Goal: Information Seeking & Learning: Learn about a topic

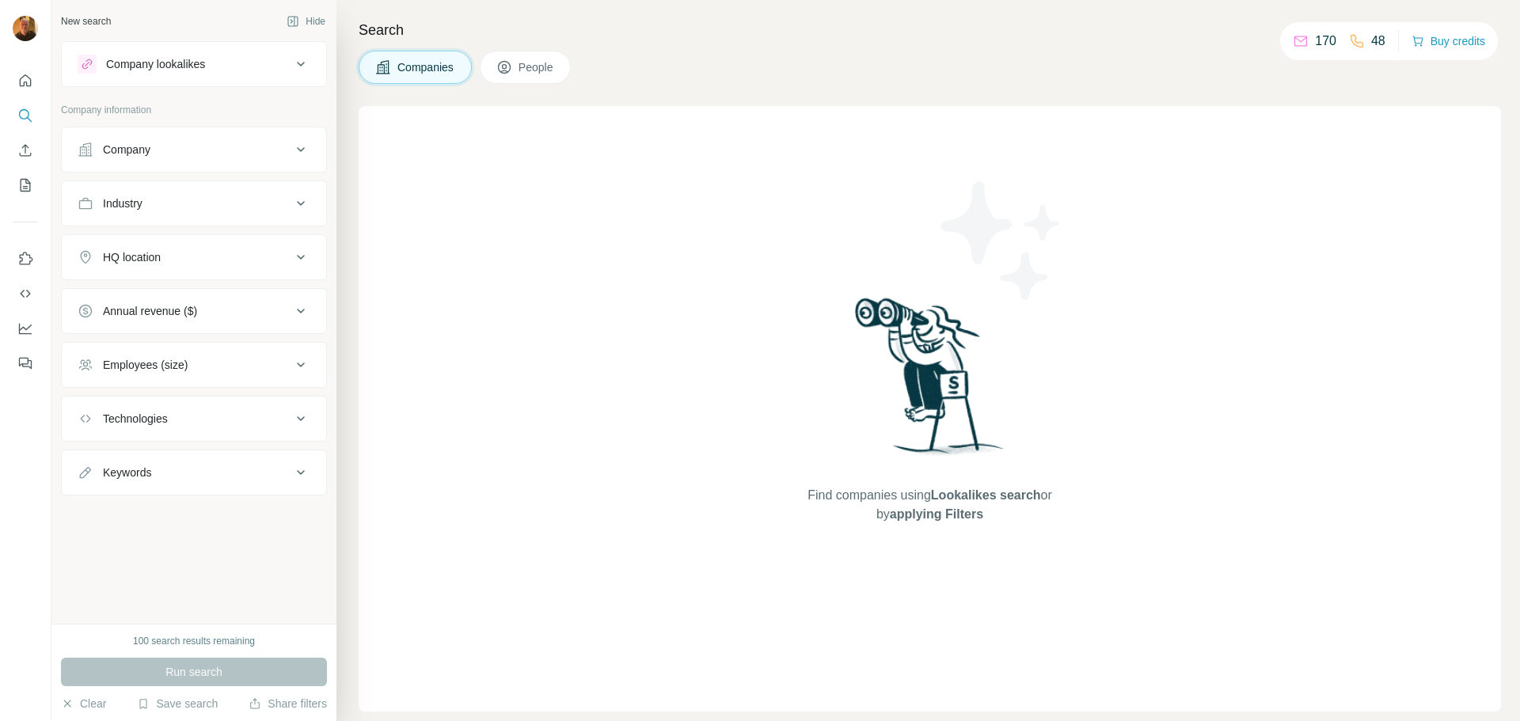
click at [422, 63] on span "Companies" at bounding box center [426, 67] width 58 height 16
click at [146, 148] on div "Company" at bounding box center [126, 150] width 47 height 16
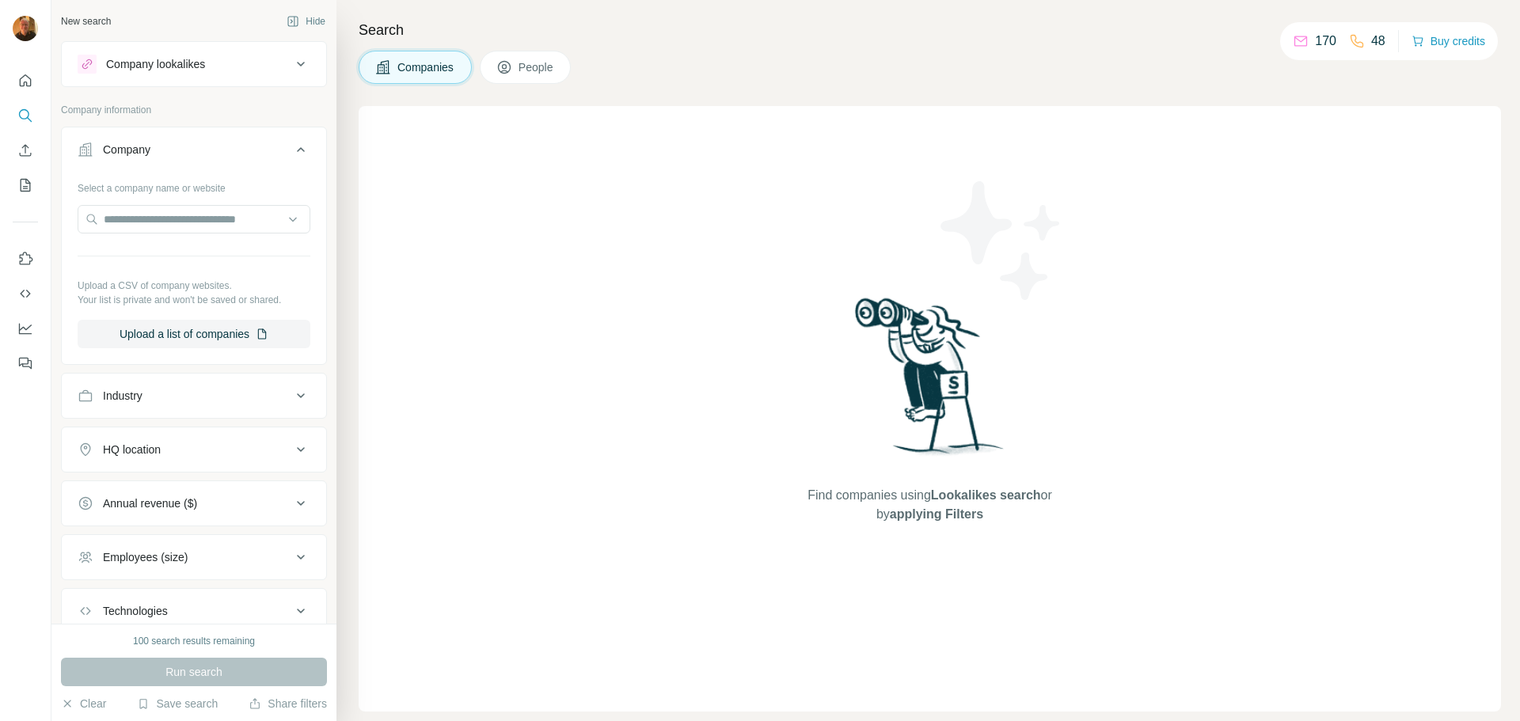
click at [515, 241] on div "Find companies using Lookalikes search or by applying Filters" at bounding box center [930, 408] width 1142 height 605
click at [136, 398] on div "Industry" at bounding box center [123, 396] width 40 height 16
click at [156, 438] on input at bounding box center [185, 435] width 195 height 17
click at [163, 431] on input at bounding box center [185, 435] width 195 height 17
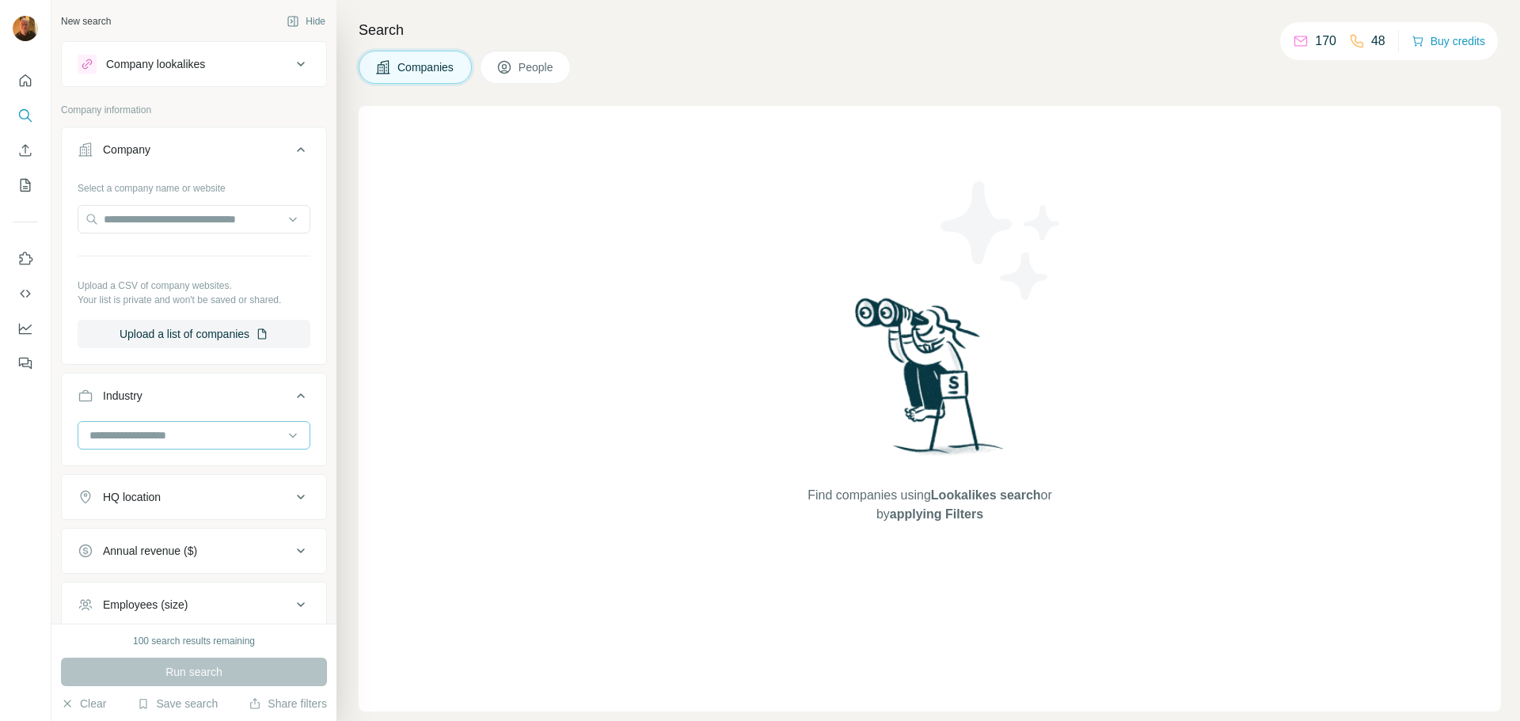
click at [165, 432] on input at bounding box center [185, 435] width 195 height 17
type input "*"
type input "****"
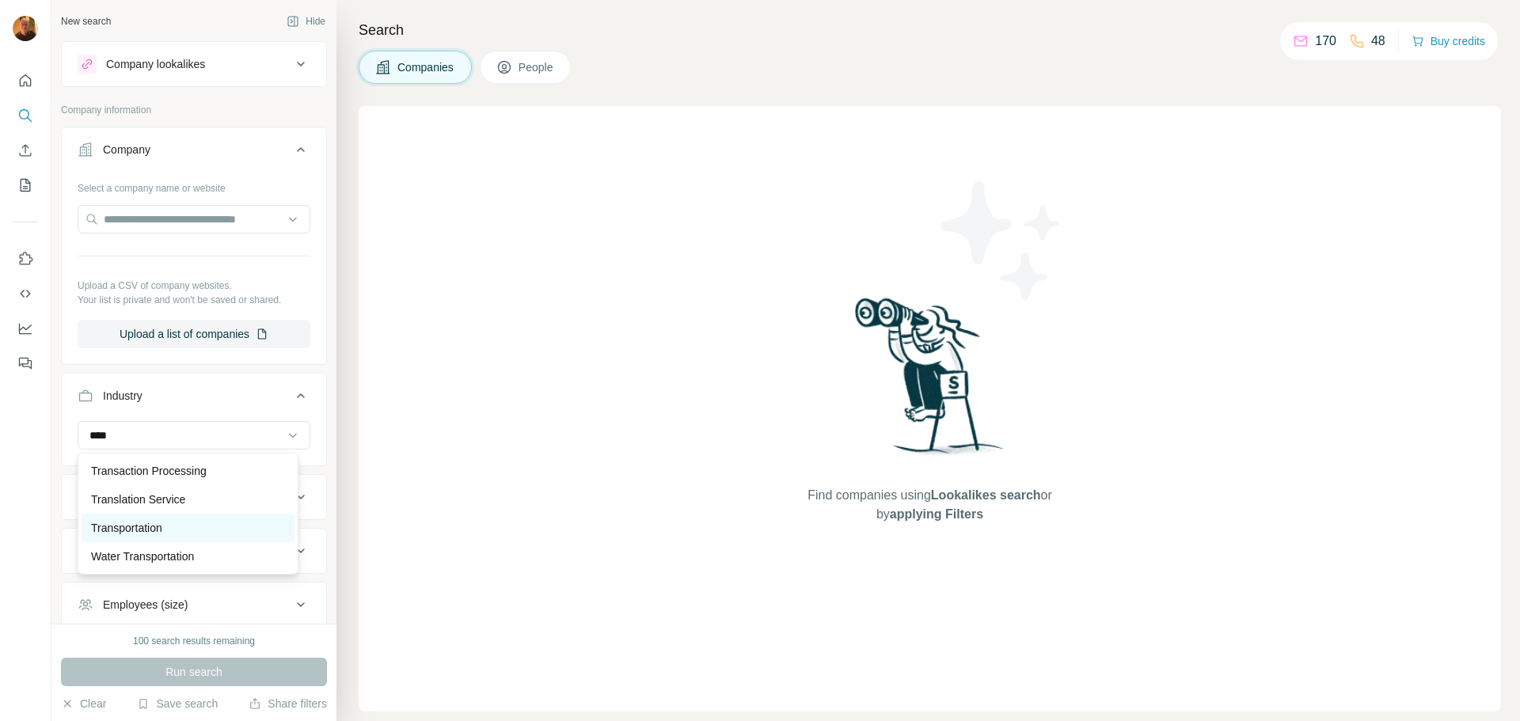
click at [127, 526] on p "Transportation" at bounding box center [126, 528] width 71 height 16
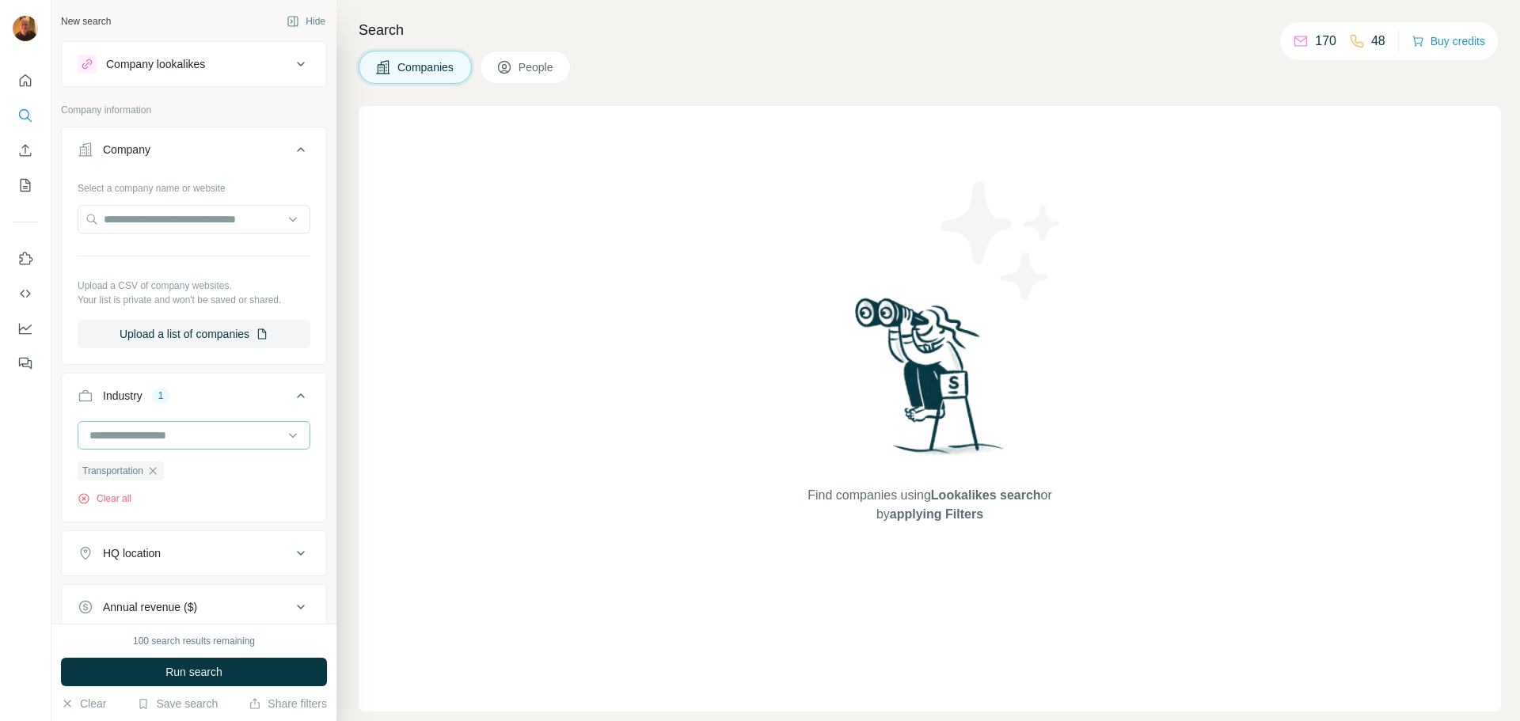
click at [157, 432] on input at bounding box center [185, 435] width 195 height 17
click at [161, 435] on input at bounding box center [185, 435] width 195 height 17
type input "****"
click at [165, 478] on div "Logistics" at bounding box center [188, 471] width 194 height 16
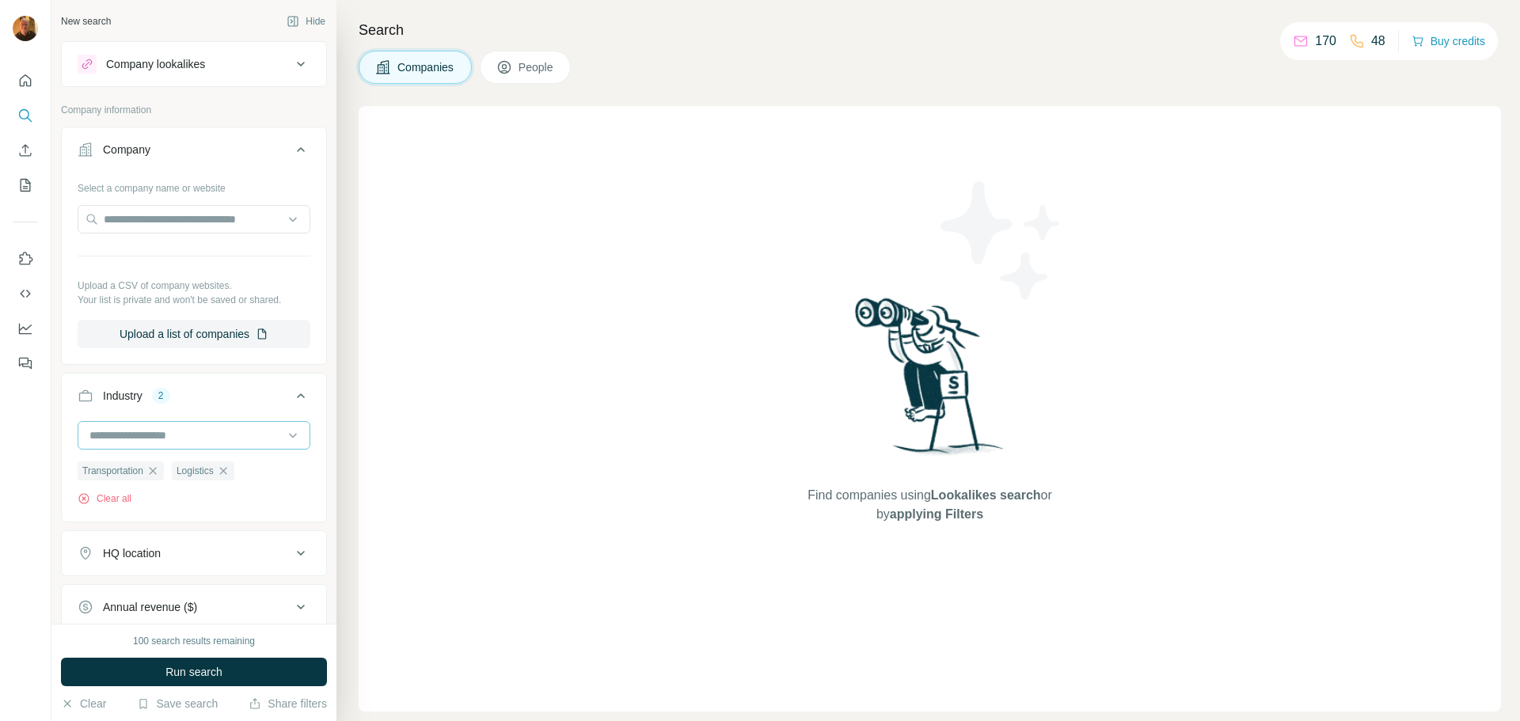
click at [157, 436] on input at bounding box center [185, 435] width 195 height 17
click at [156, 434] on input at bounding box center [185, 435] width 195 height 17
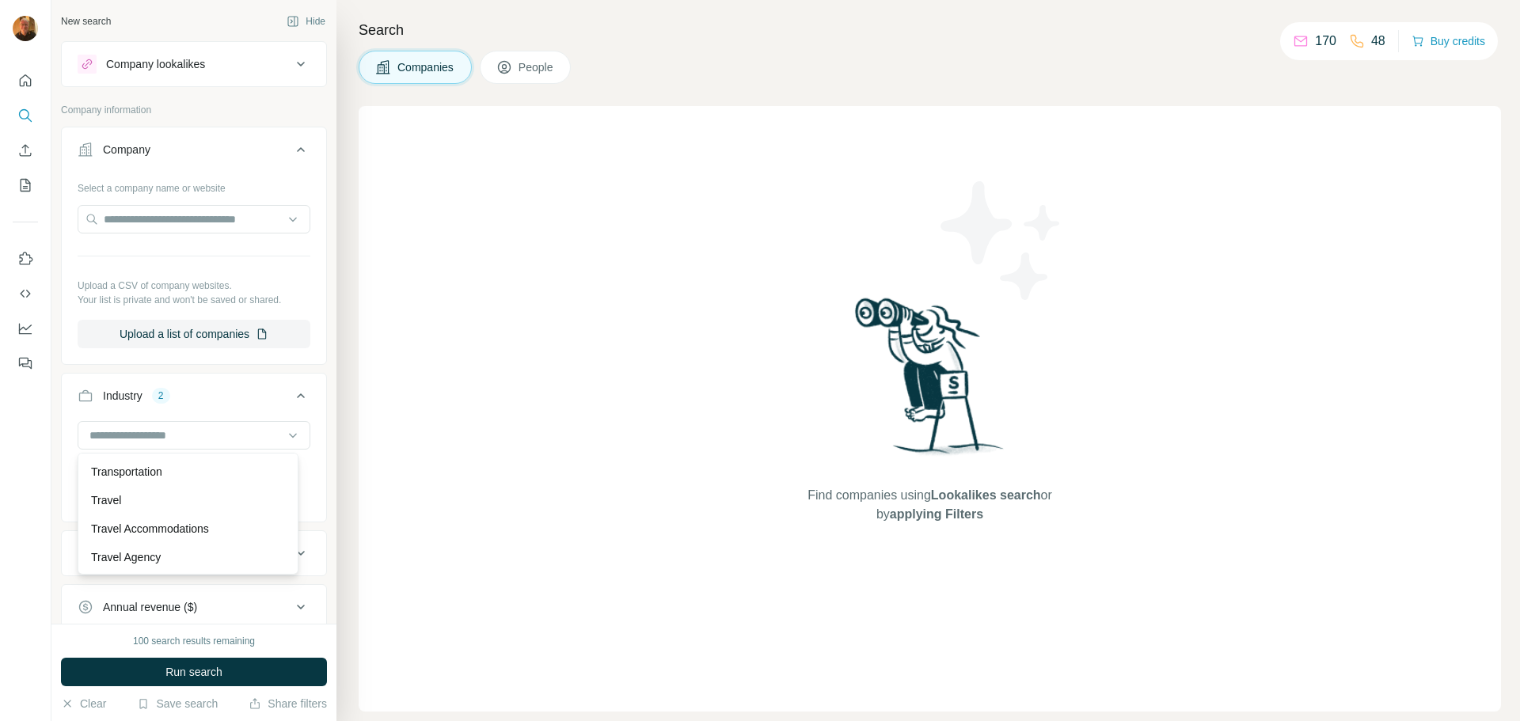
scroll to position [16285, 0]
click at [212, 479] on div "Transportation" at bounding box center [188, 471] width 194 height 16
click at [191, 670] on span "Run search" at bounding box center [193, 672] width 57 height 16
